Goal: Task Accomplishment & Management: Complete application form

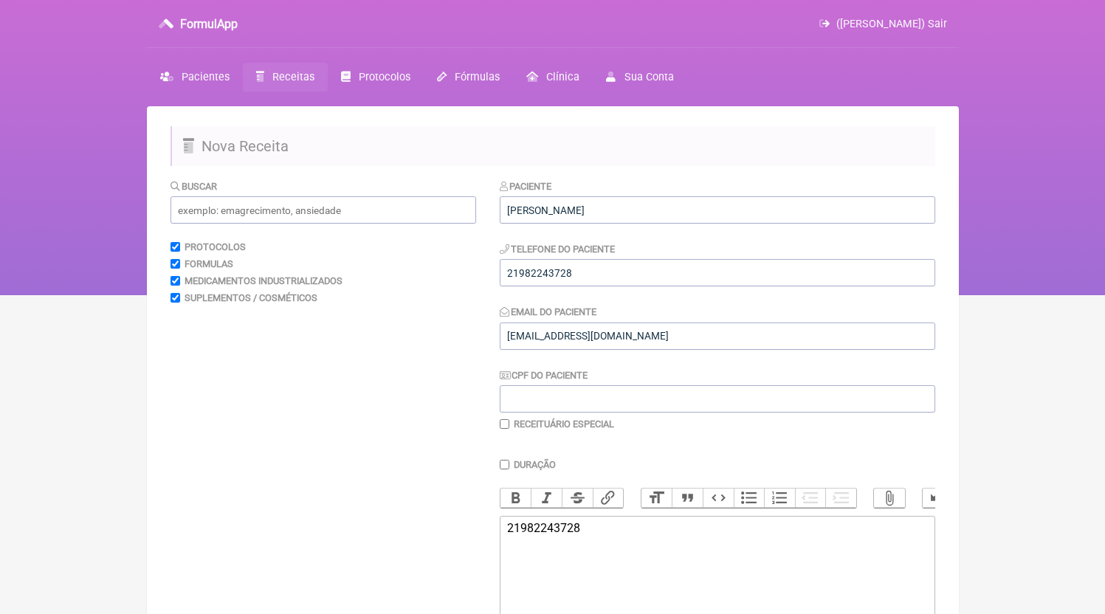
click at [303, 90] on link "Receitas" at bounding box center [285, 77] width 85 height 29
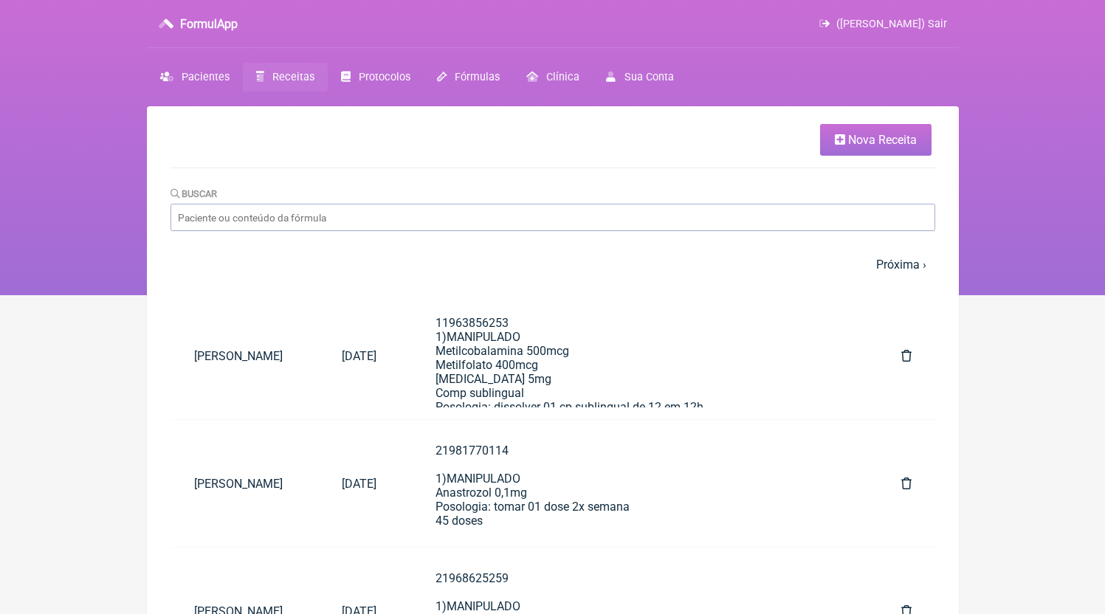
click at [915, 139] on span "Nova Receita" at bounding box center [882, 140] width 69 height 14
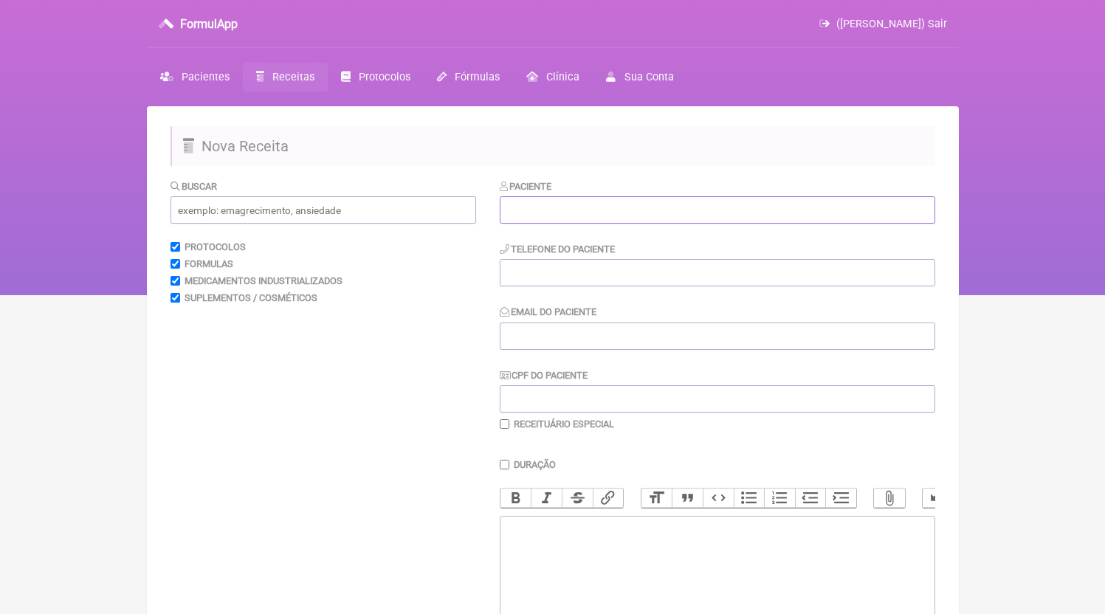
click at [646, 217] on input "text" at bounding box center [717, 209] width 435 height 27
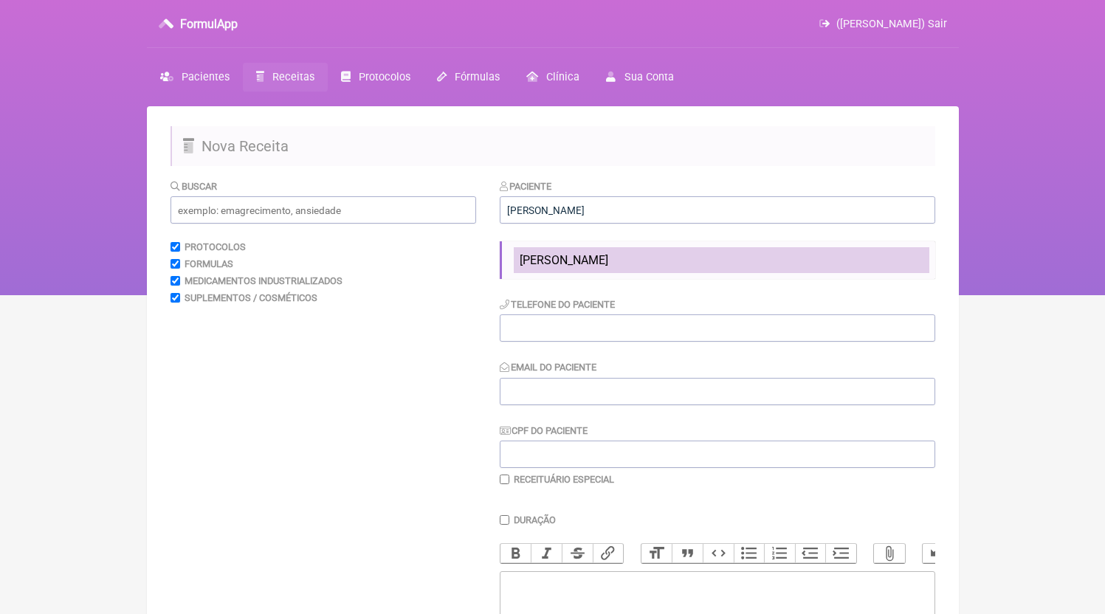
click at [608, 255] on span "[PERSON_NAME]" at bounding box center [564, 260] width 89 height 14
type input "[PERSON_NAME]"
type input "21987545217"
type input "[EMAIL_ADDRESS][DOMAIN_NAME]"
click at [608, 264] on span "[PERSON_NAME]" at bounding box center [564, 260] width 89 height 14
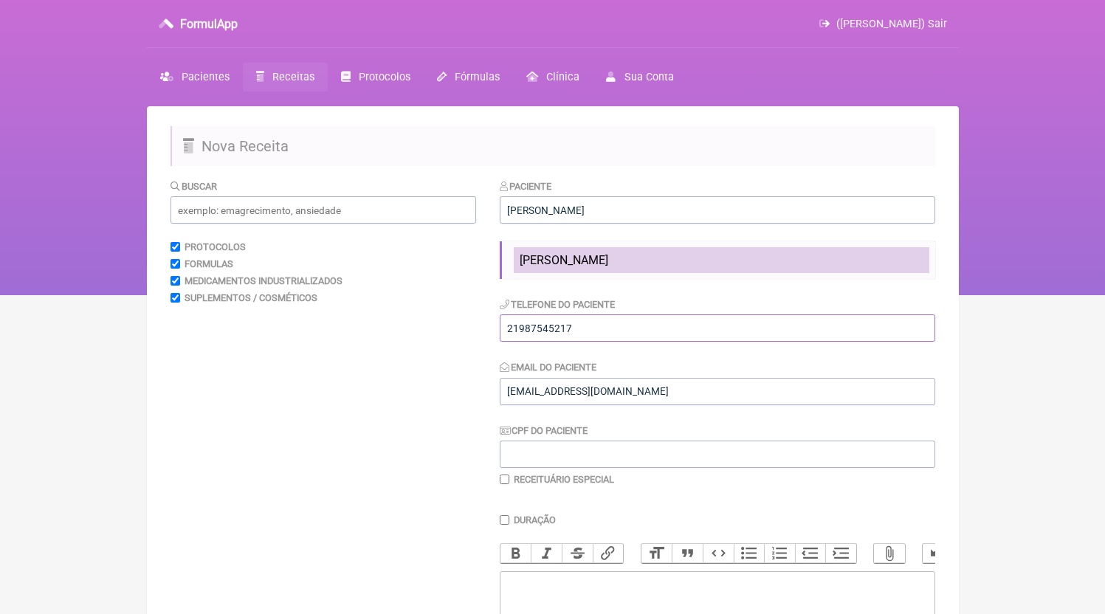
click at [624, 314] on input "21987545217" at bounding box center [717, 327] width 435 height 27
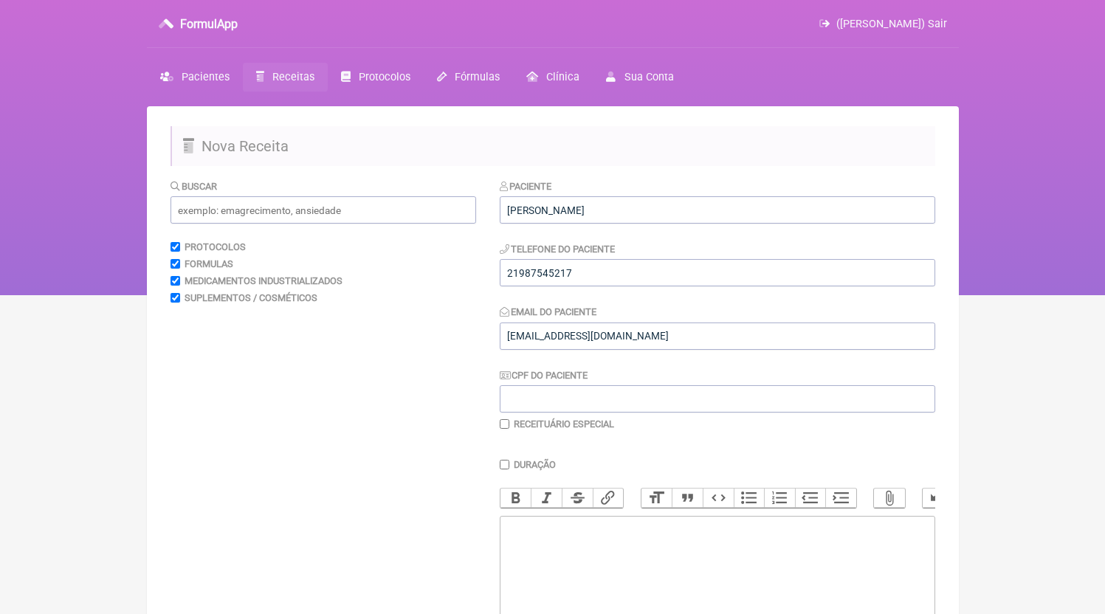
click at [619, 582] on trix-editor at bounding box center [717, 604] width 435 height 177
paste trix-editor "<div>21987545217</div>"
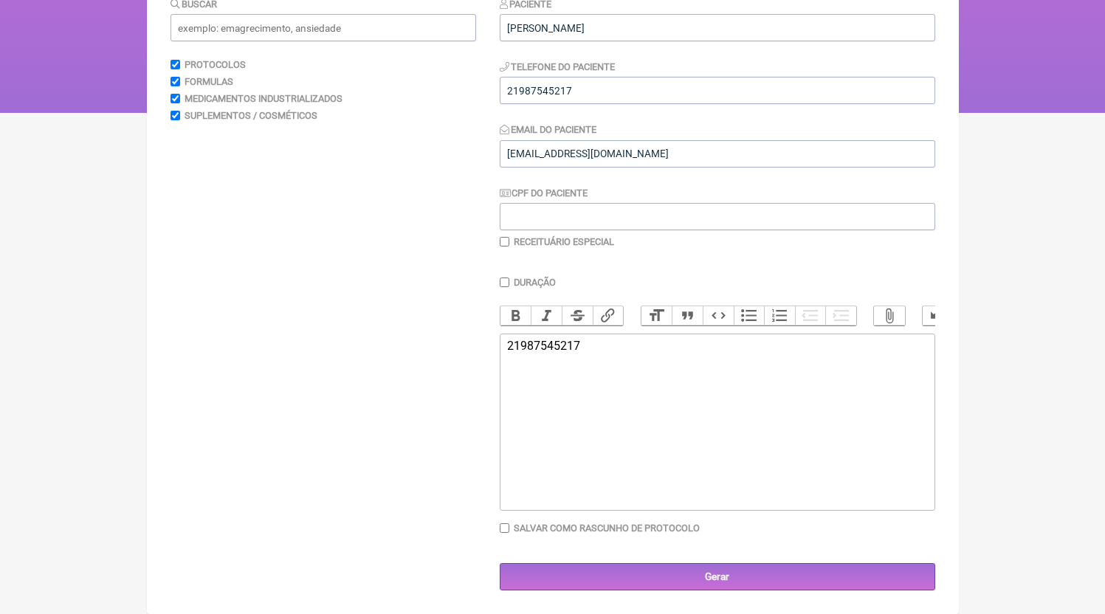
paste trix-editor "<div>21987545217<br><br>21987545217<br>1)MANIPULADO<br>Oxandrolona 3mg<br>Posol…"
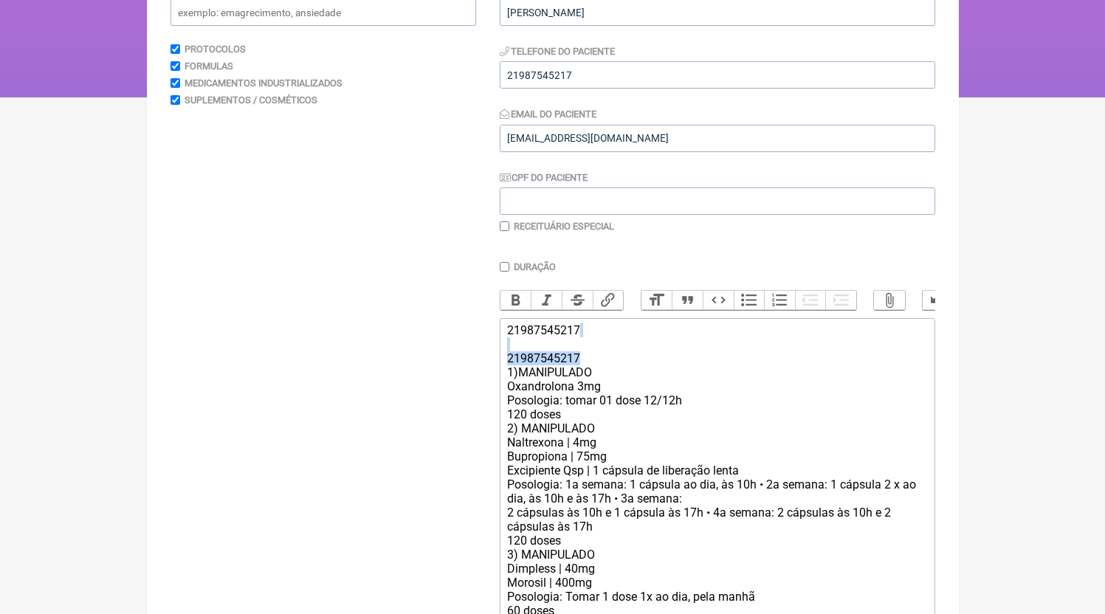
drag, startPoint x: 591, startPoint y: 373, endPoint x: 498, endPoint y: 363, distance: 94.2
click at [498, 363] on form "Buscar Protocolos Formulas Medicamentos Industrializados Suplementos / Cosmétic…" at bounding box center [553, 342] width 765 height 723
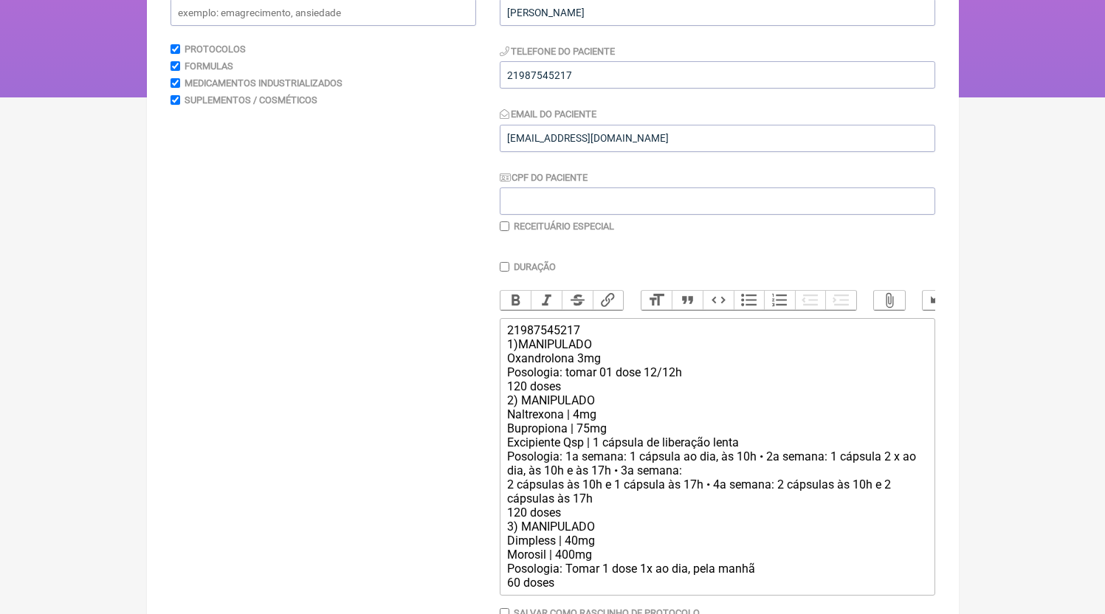
click at [585, 376] on div "21987545217 1)MANIPULADO Oxandrolona 3mg Posologia: tomar 01 dose 12/12h 120 do…" at bounding box center [716, 456] width 419 height 266
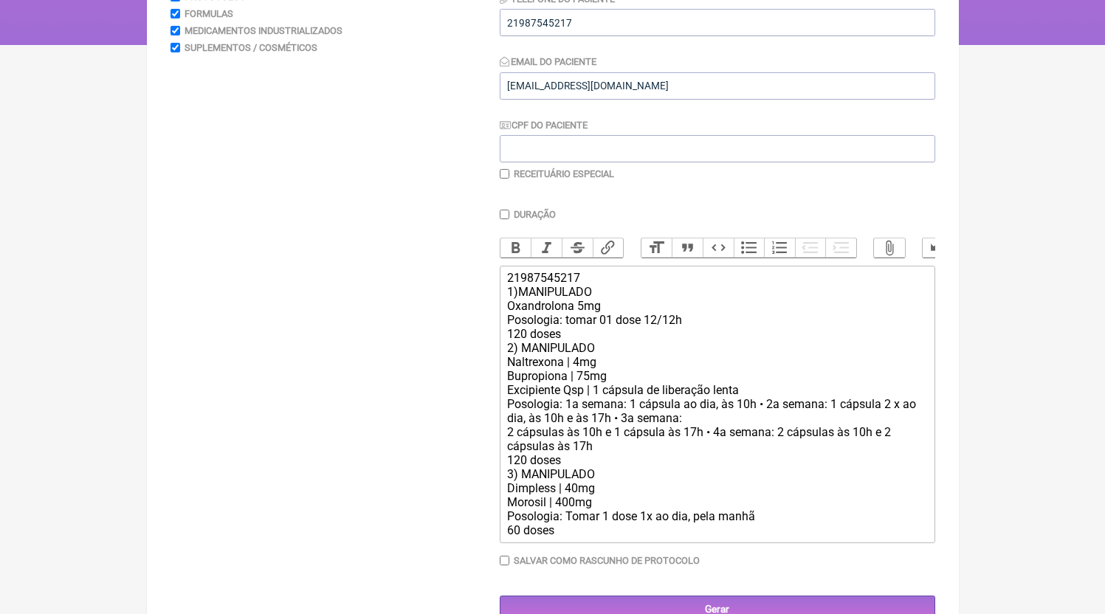
scroll to position [298, 0]
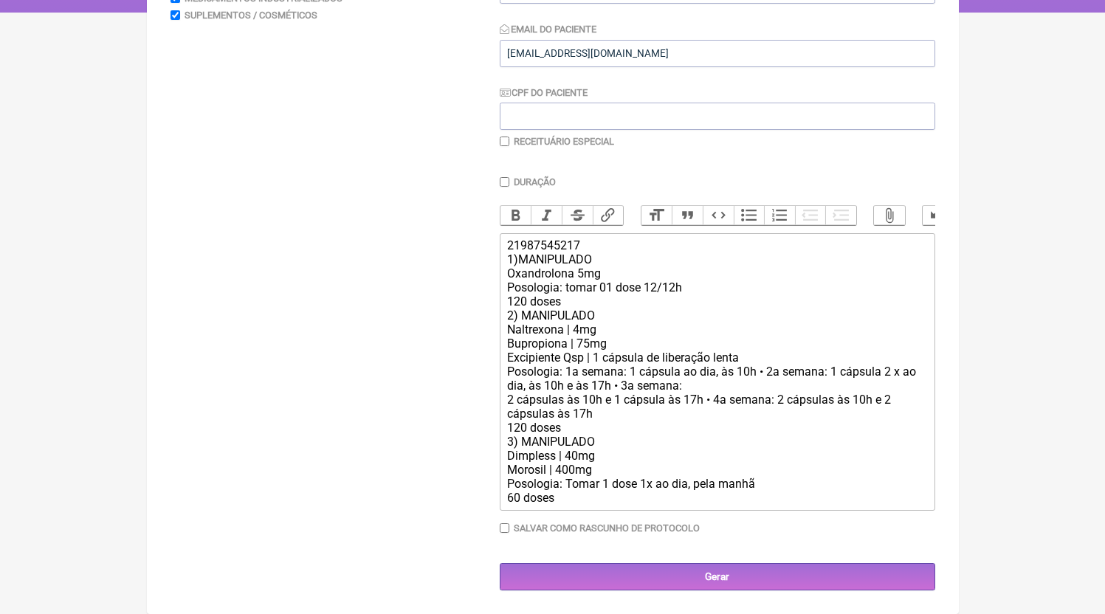
click at [573, 302] on div "21987545217 1)MANIPULADO Oxandrolona 5mg Posologia: tomar 01 dose 12/12h 120 do…" at bounding box center [716, 371] width 419 height 266
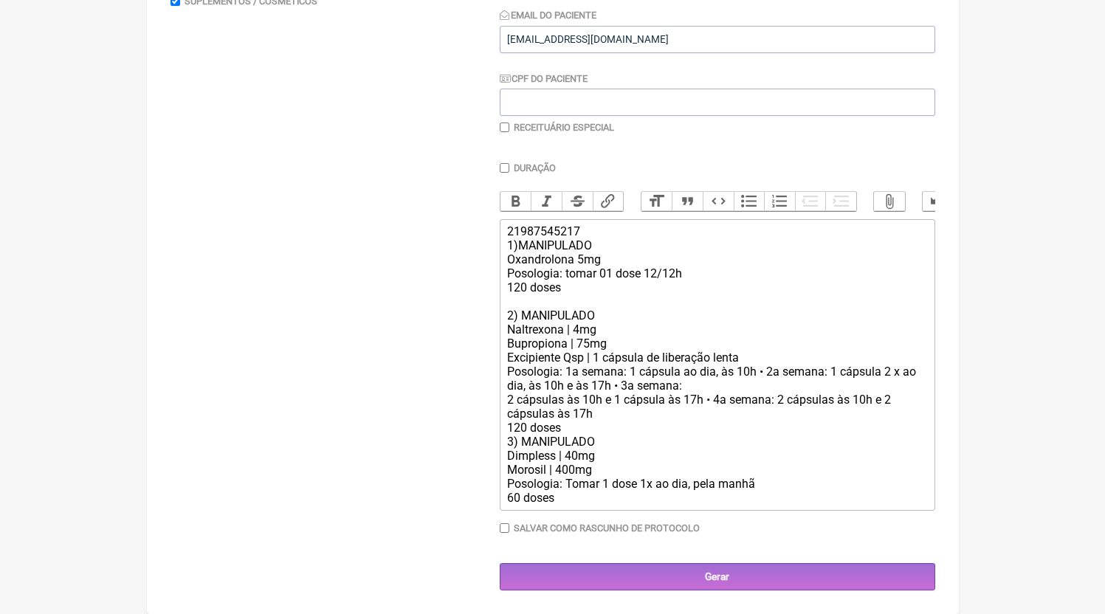
click at [583, 442] on div "21987545217 1)MANIPULADO Oxandrolona 5mg Posologia: tomar 01 dose 12/12h 120 do…" at bounding box center [716, 364] width 419 height 280
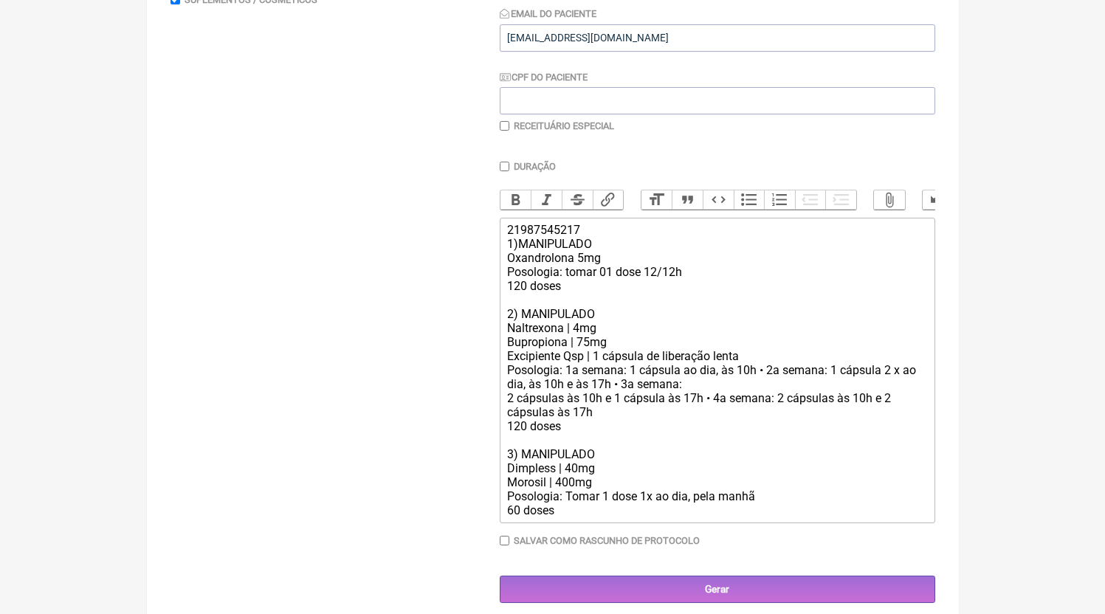
type trix-editor "<div>21987545217<br>1)MANIPULADO<br>Oxandrolona 5mg<br>Posologia: tomar 01 dose…"
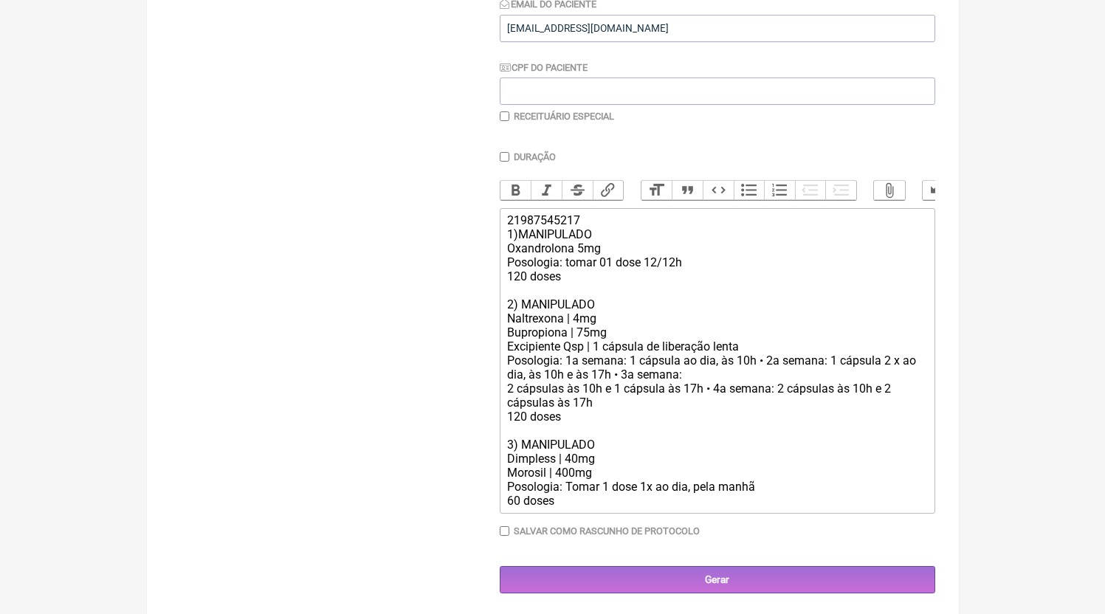
click at [529, 120] on label "Receituário Especial" at bounding box center [564, 116] width 100 height 11
checkbox input "true"
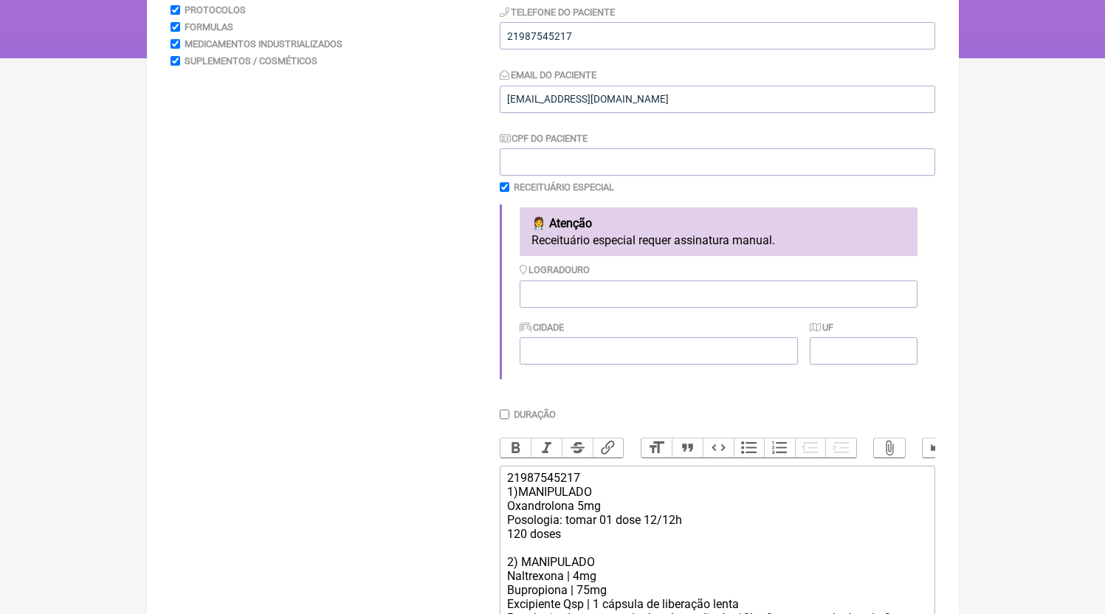
scroll to position [516, 0]
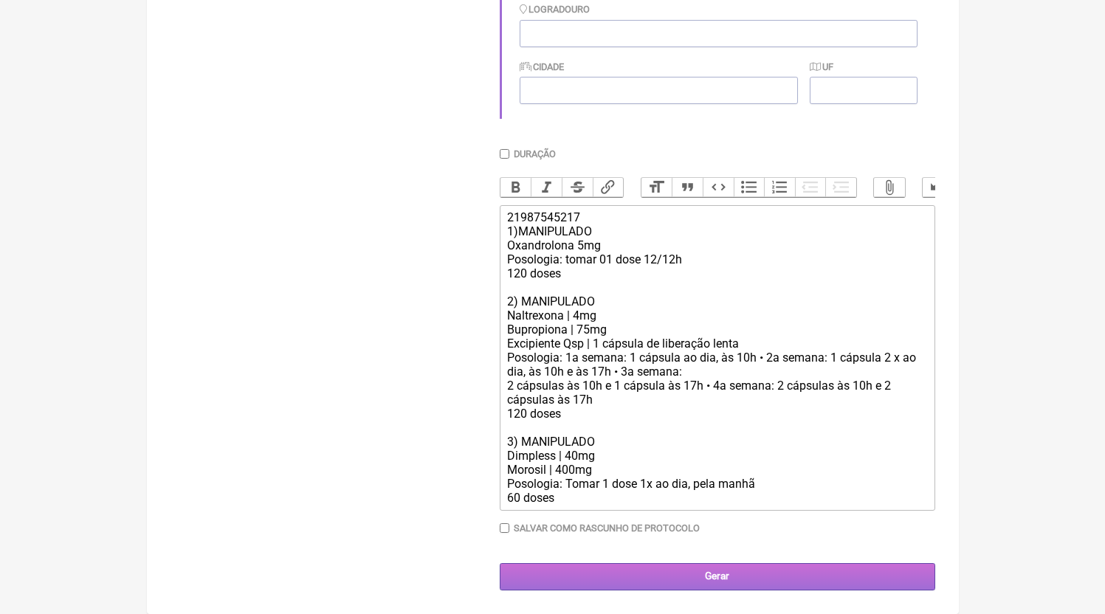
click at [655, 590] on main "Nova Receita [GEOGRAPHIC_DATA] Protocolos Formulas Medicamentos Industrializado…" at bounding box center [553, 111] width 812 height 1005
click at [655, 585] on input "Gerar" at bounding box center [717, 576] width 435 height 27
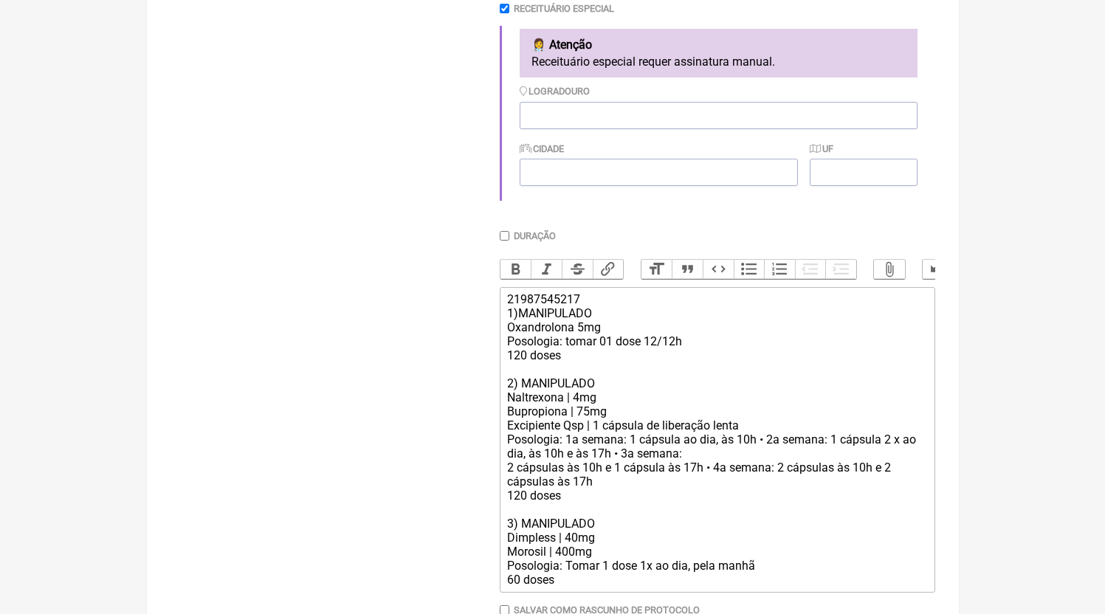
scroll to position [112, 0]
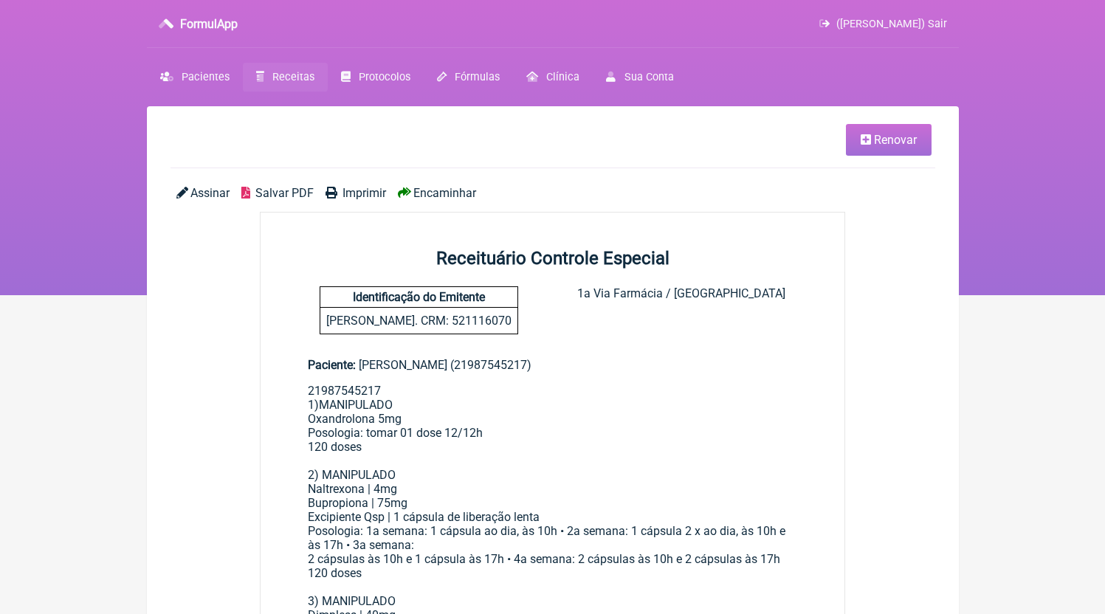
click at [314, 89] on link "Receitas" at bounding box center [285, 77] width 85 height 29
